Goal: Information Seeking & Learning: Learn about a topic

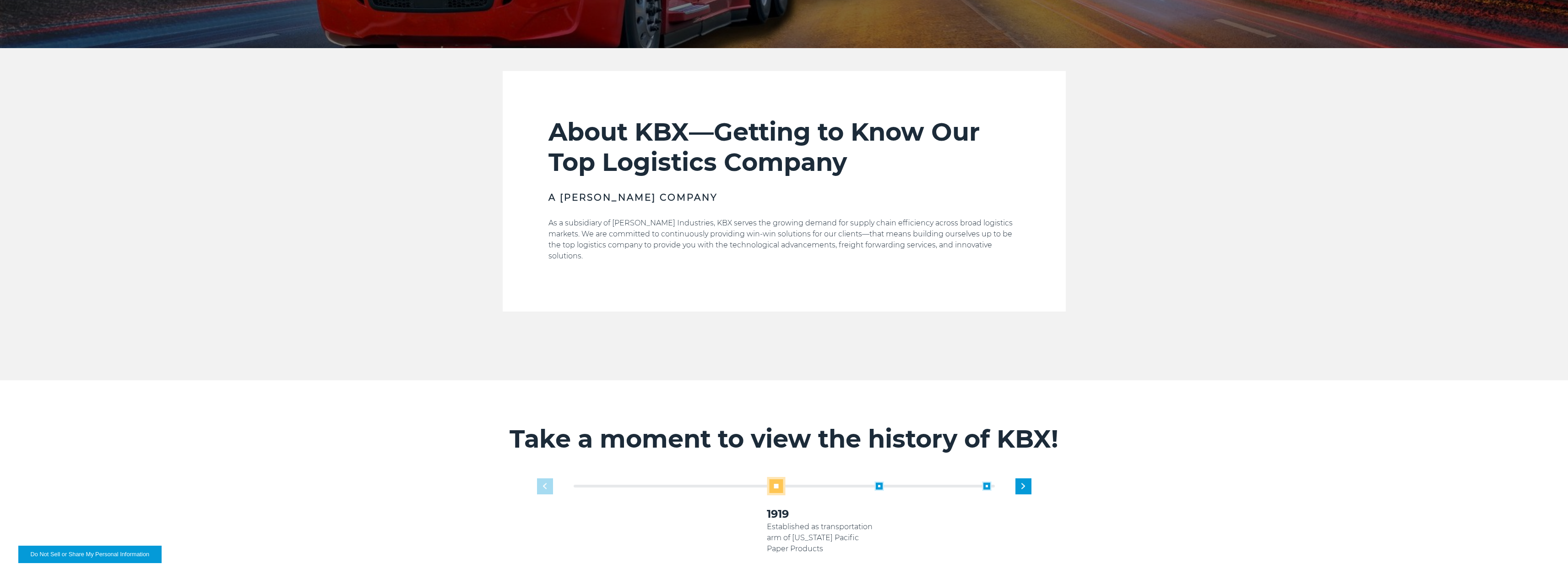
scroll to position [412, 0]
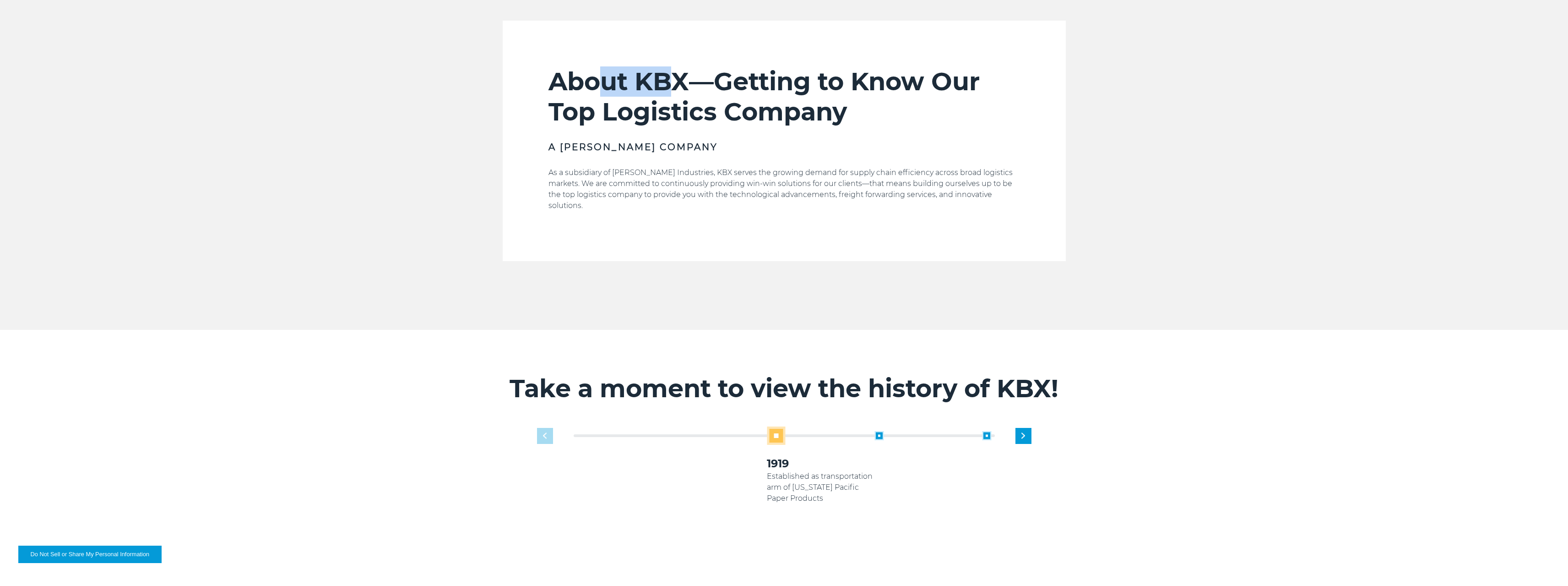
drag, startPoint x: 607, startPoint y: 63, endPoint x: 668, endPoint y: 85, distance: 64.8
click at [668, 85] on section "About KBX—Getting to Know Our Top Logistics Company A Koch Company As a subsidi…" at bounding box center [784, 141] width 563 height 241
click at [641, 116] on h2 "About KBX—Getting to Know Our Top Logistics Company" at bounding box center [784, 96] width 472 height 60
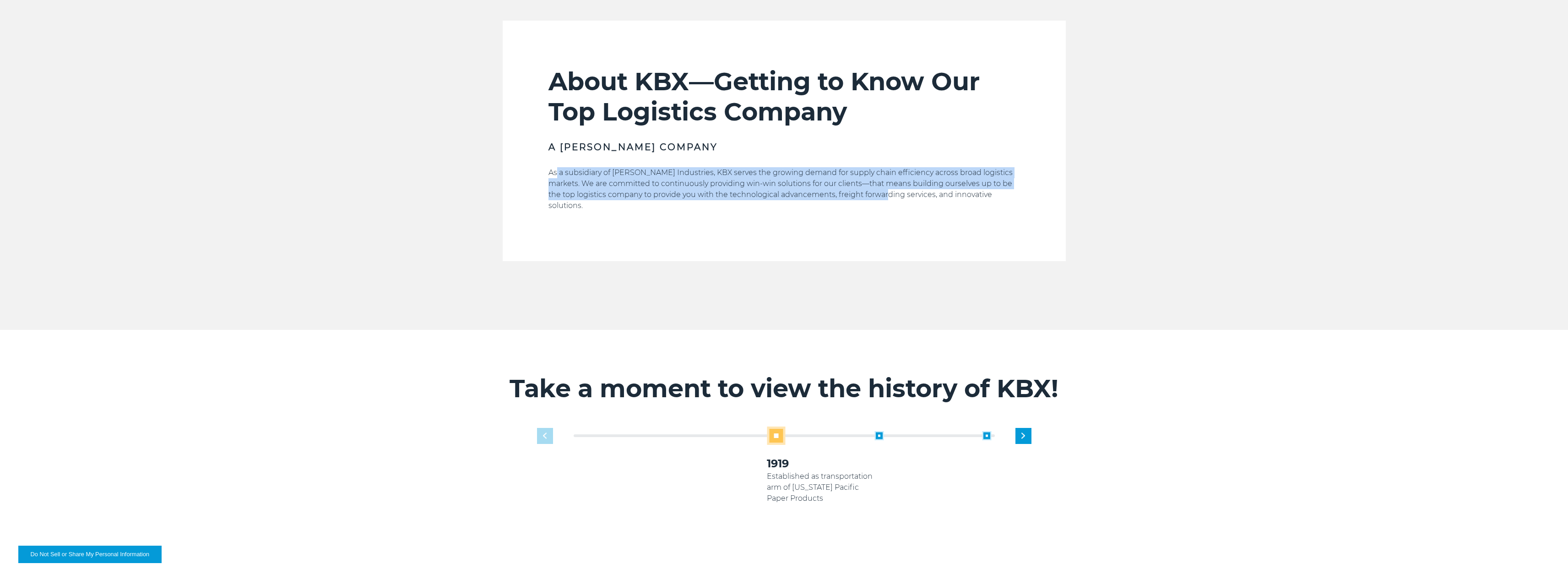
drag, startPoint x: 558, startPoint y: 171, endPoint x: 891, endPoint y: 193, distance: 333.7
click at [891, 193] on p "As a subsidiary of Koch Industries, KBX serves the growing demand for supply ch…" at bounding box center [784, 189] width 472 height 44
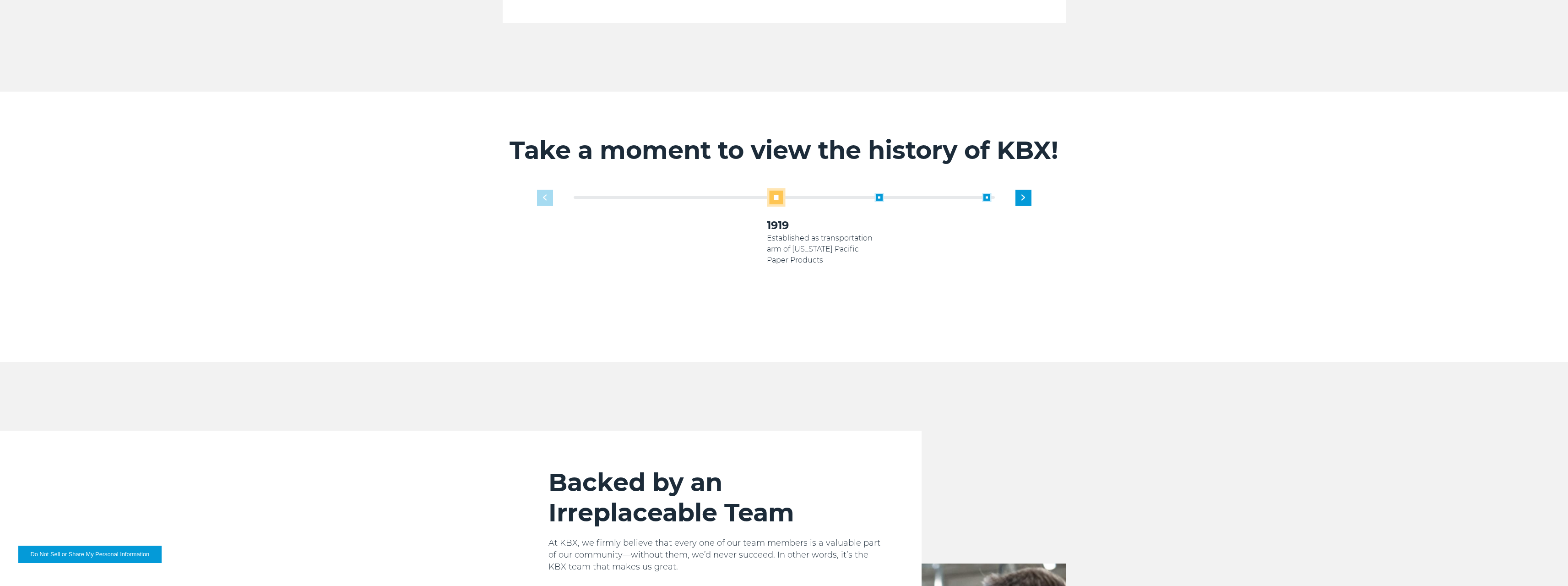
scroll to position [0, 0]
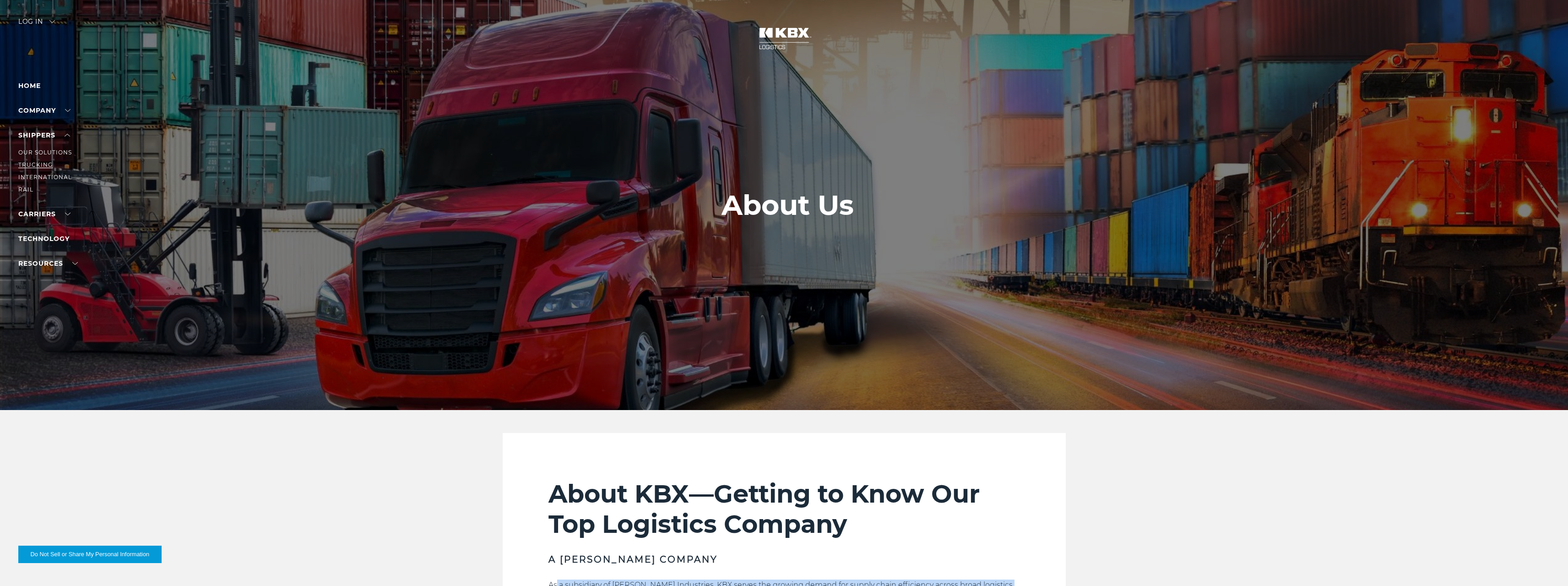
click at [43, 164] on link "Trucking" at bounding box center [35, 164] width 34 height 7
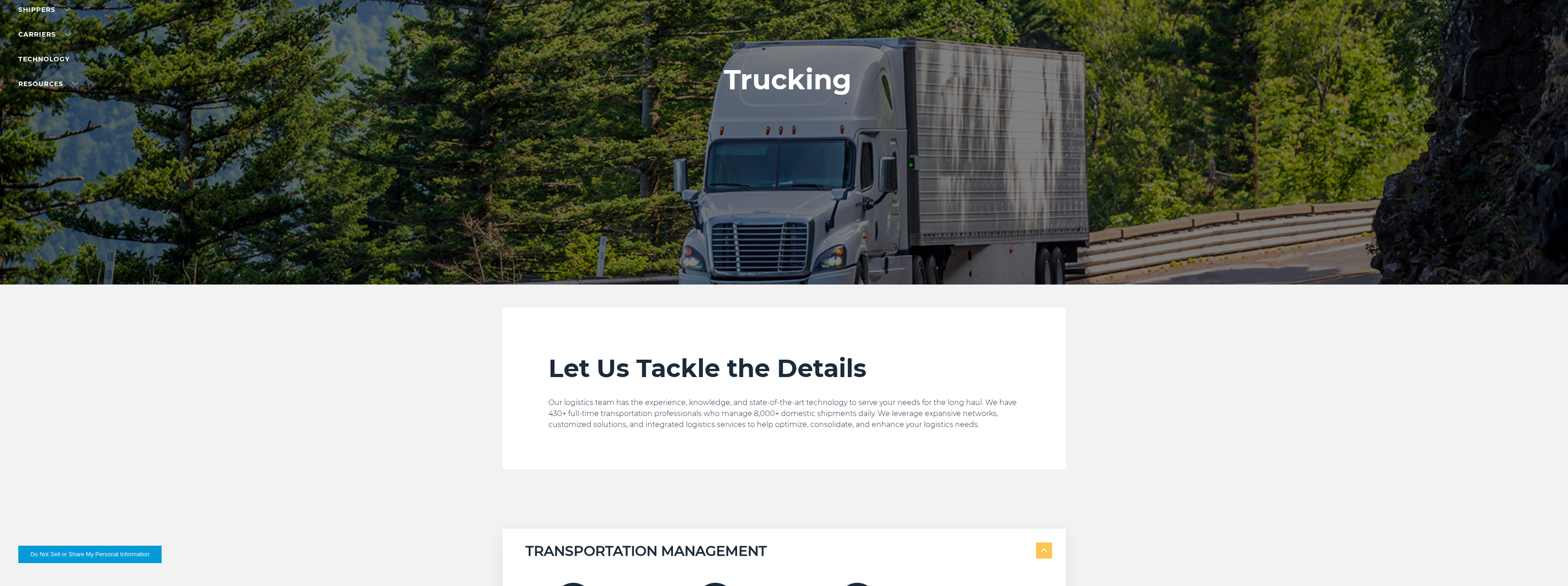
scroll to position [320, 0]
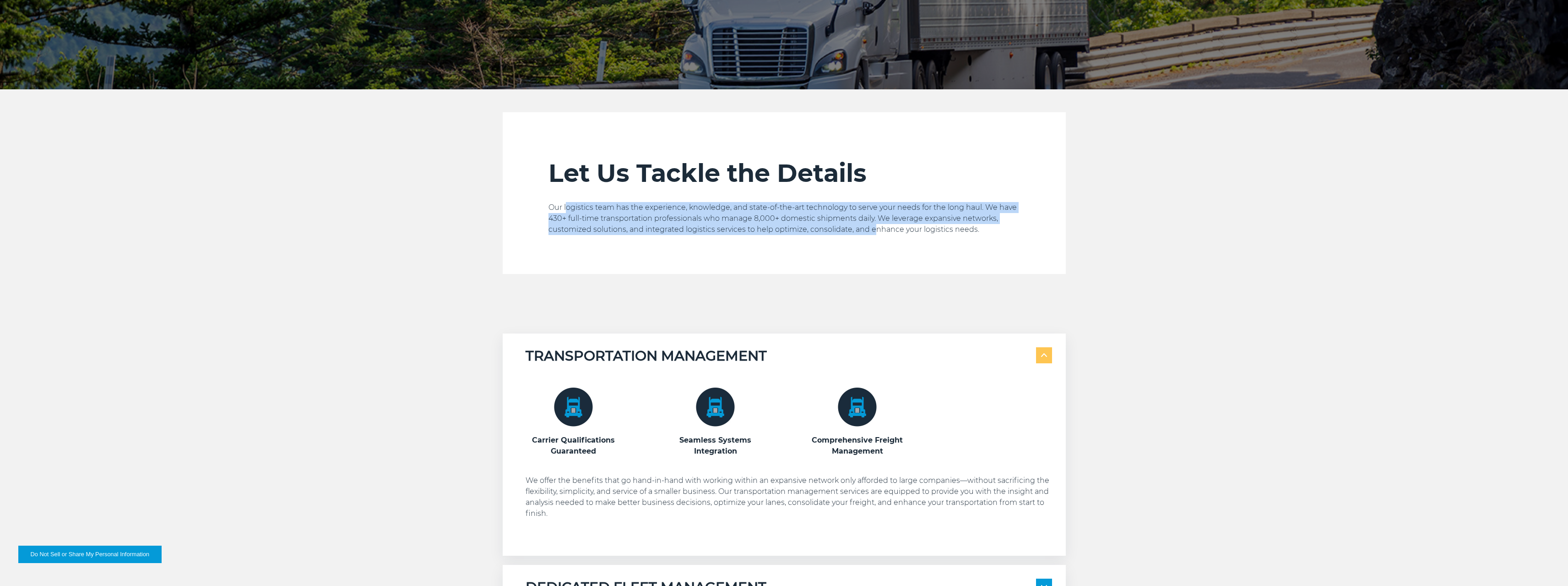
drag, startPoint x: 566, startPoint y: 206, endPoint x: 873, endPoint y: 225, distance: 307.6
click at [873, 225] on p "Our logistics team has the experience, knowledge, and state-of-the-art technolo…" at bounding box center [784, 219] width 472 height 33
click at [810, 264] on div "Let Us Tackle the Details Our logistics team has the experience, knowledge, and…" at bounding box center [784, 216] width 472 height 116
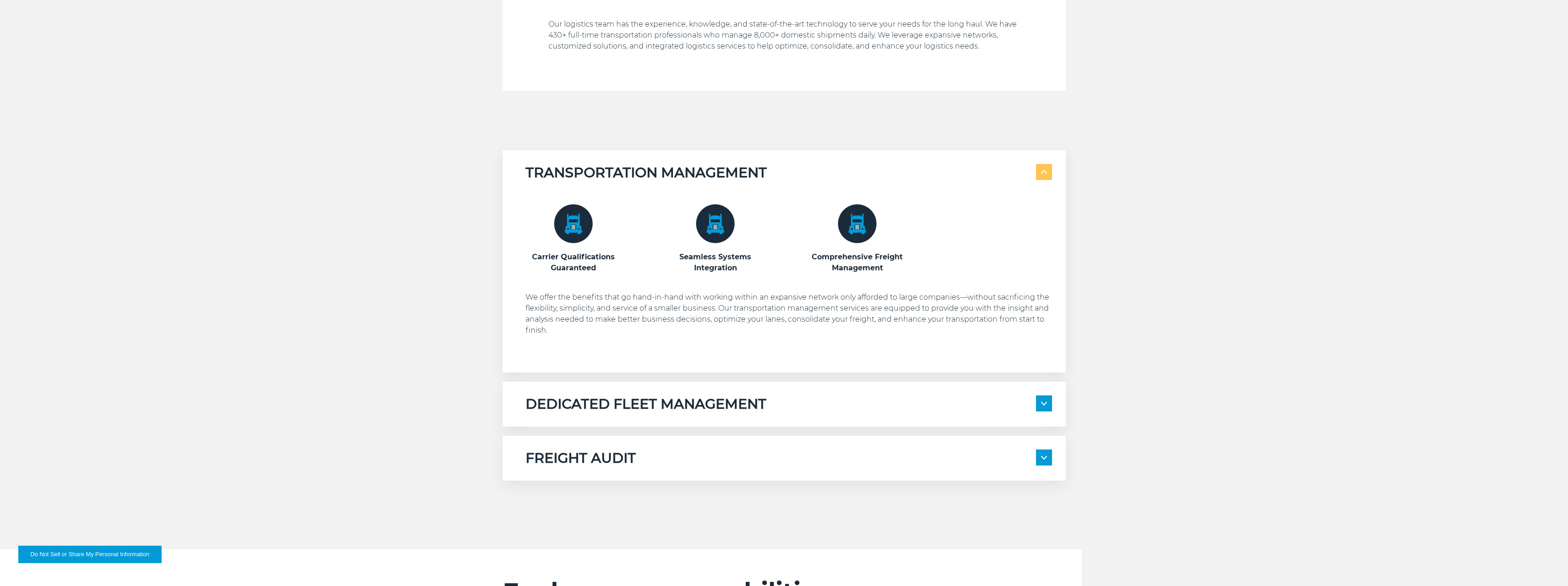
scroll to position [0, 0]
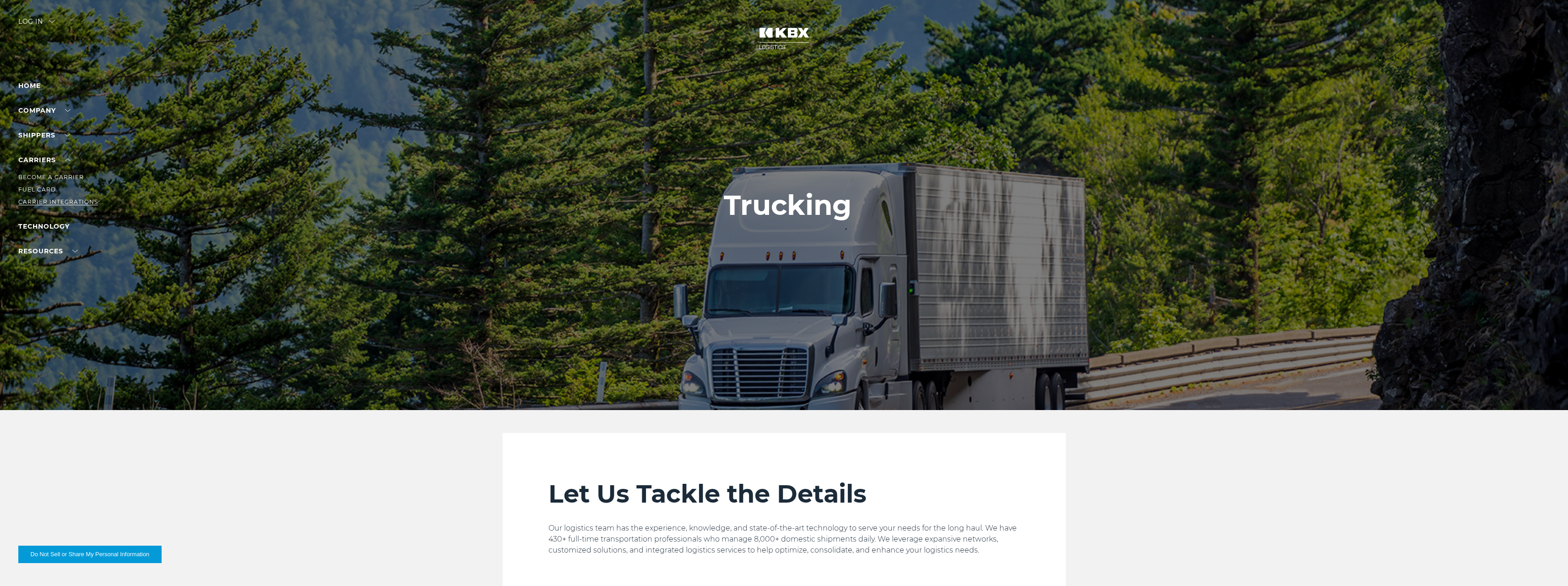
click at [48, 202] on link "Carrier Integrations" at bounding box center [58, 202] width 80 height 7
click at [36, 139] on link "Careers" at bounding box center [33, 139] width 30 height 7
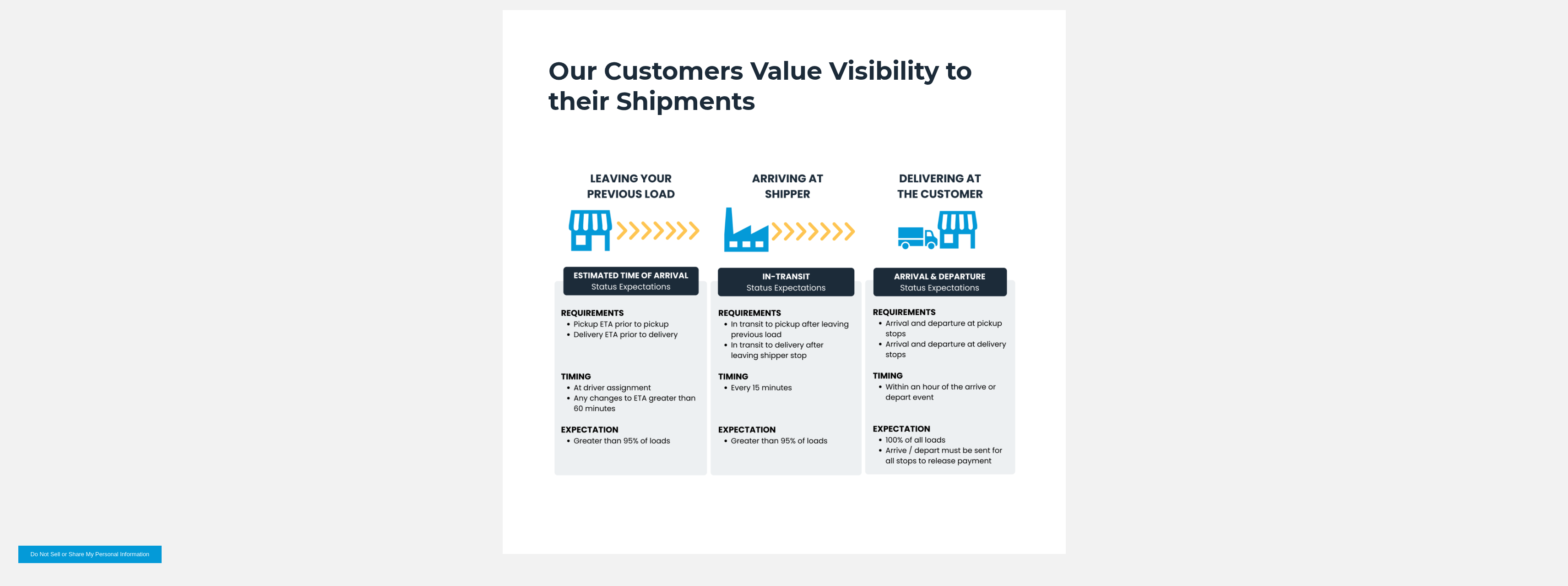
scroll to position [687, 0]
